Goal: Check status

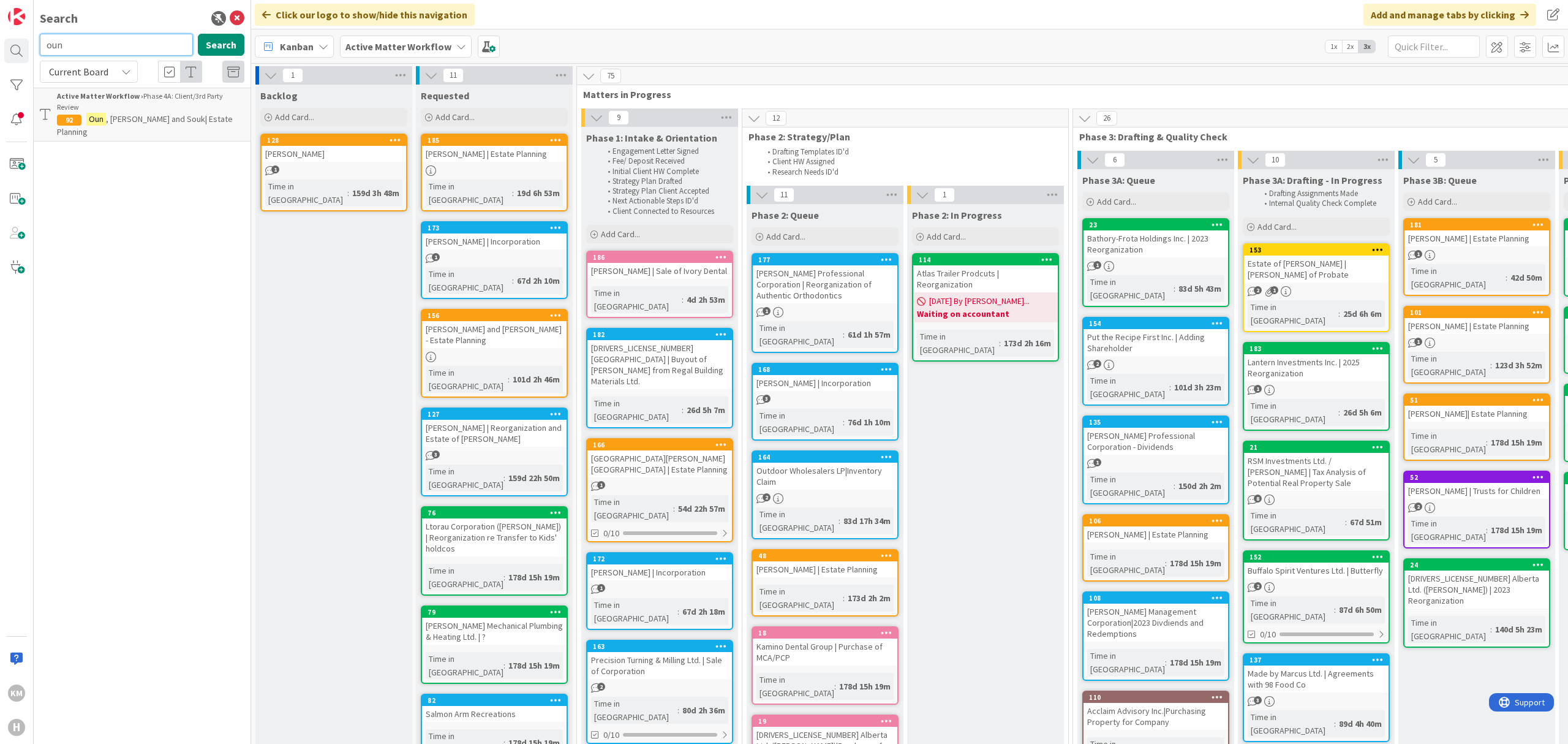
click at [159, 42] on input "oun" at bounding box center [117, 44] width 153 height 22
type input "1780822"
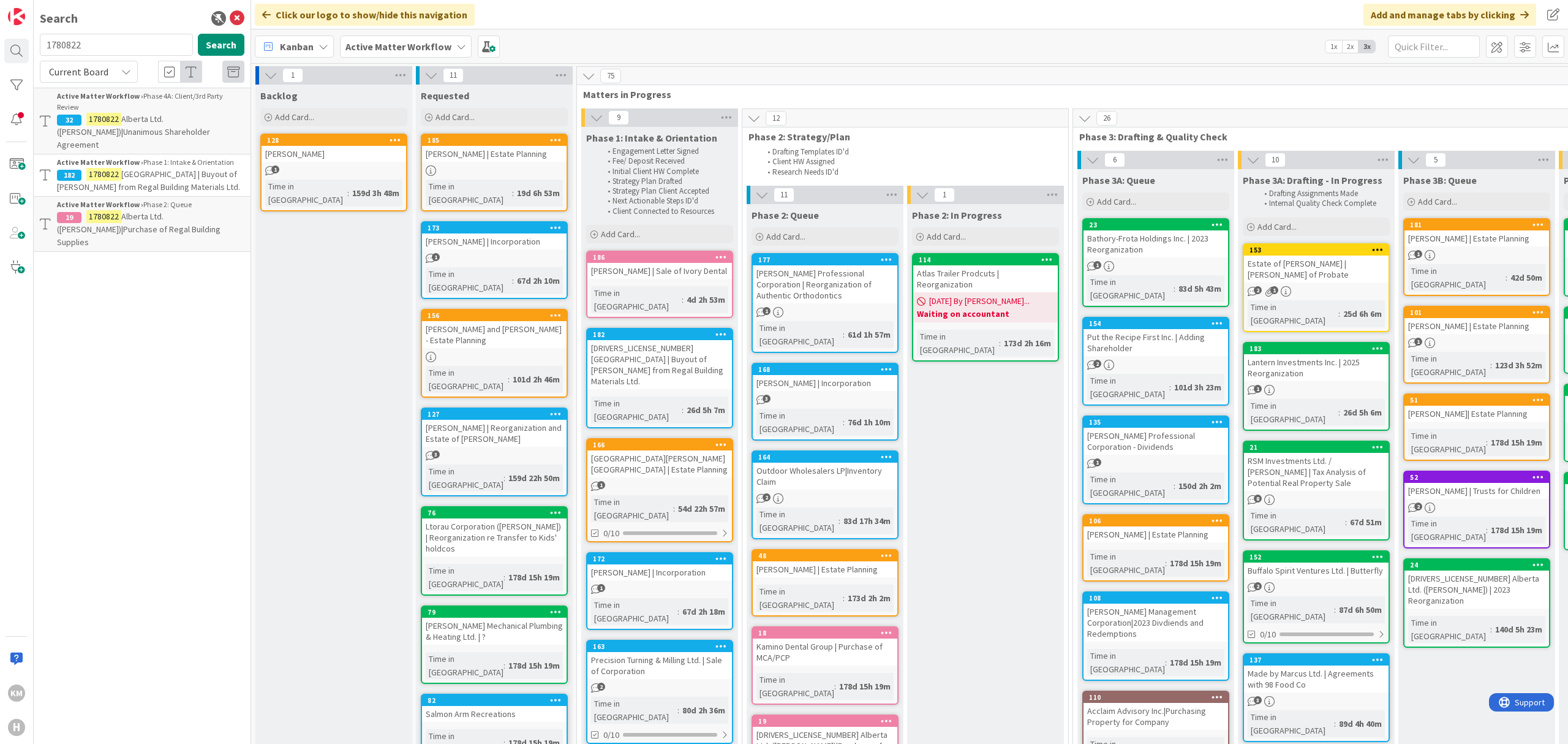
click at [145, 211] on span "Alberta Ltd. ([PERSON_NAME])|Purchase of Regal Building Supplies" at bounding box center [139, 229] width 163 height 36
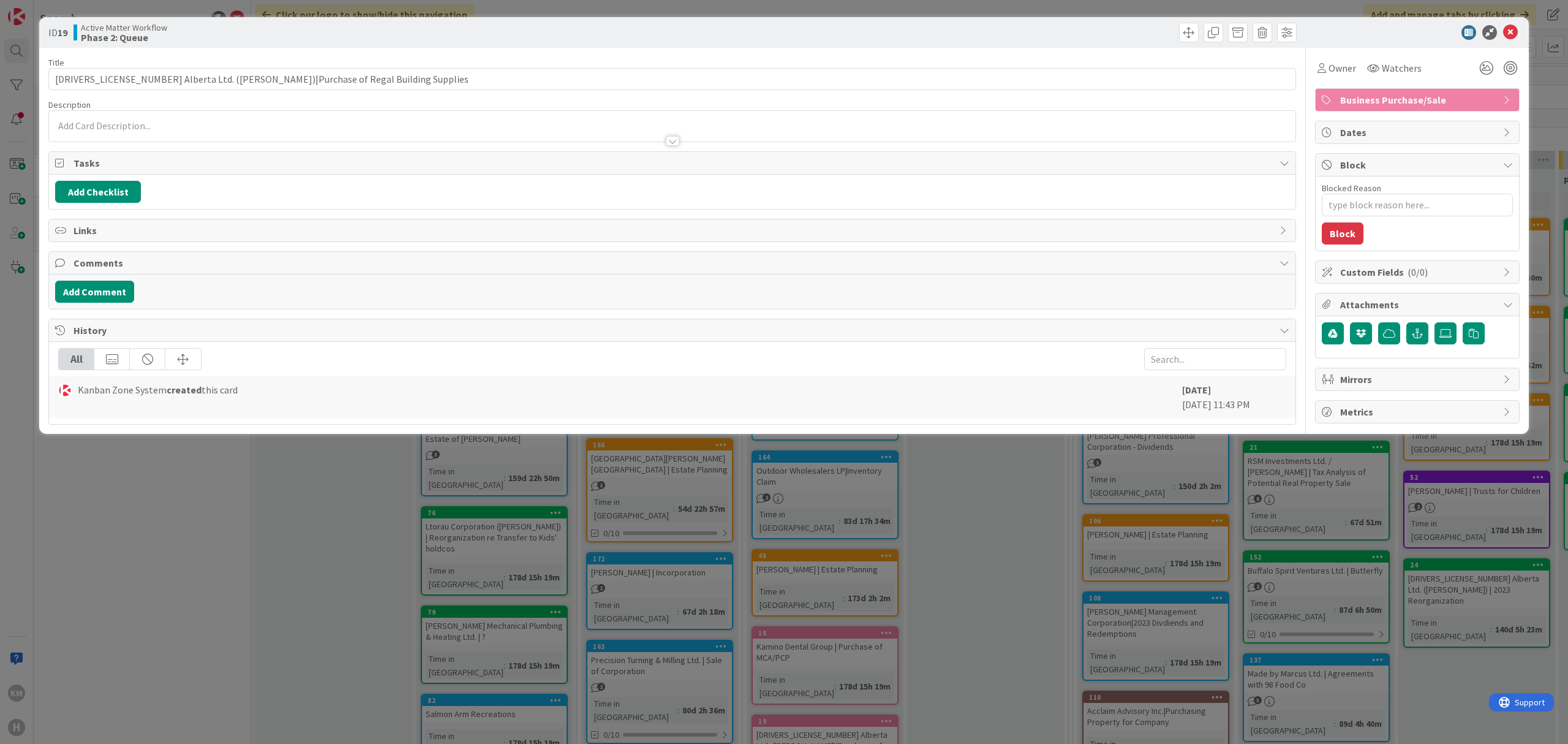
type textarea "x"
click at [790, 13] on div "ID 19 Active Matter Workflow Phase 2: Queue Title 70 / 128 [DRIVERS_LICENSE_NUM…" at bounding box center [784, 372] width 1568 height 744
